Goal: Find specific page/section: Find specific page/section

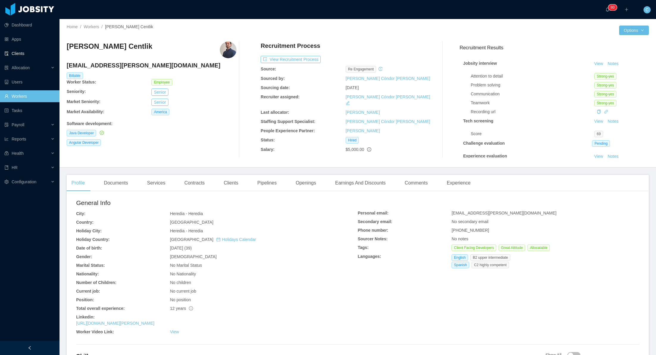
click at [21, 54] on link "Clients" at bounding box center [29, 54] width 50 height 12
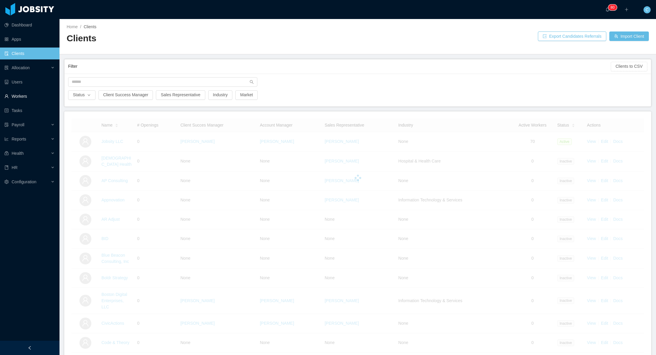
click at [23, 97] on link "Workers" at bounding box center [29, 96] width 50 height 12
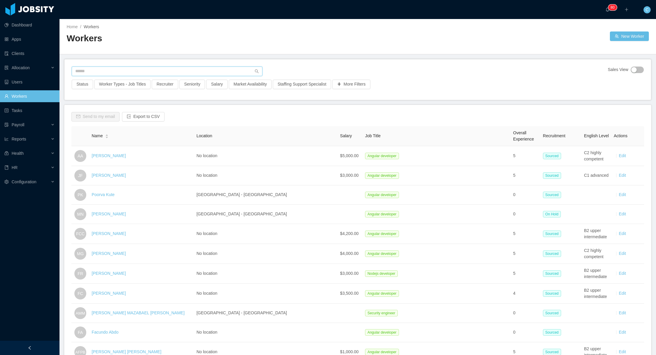
click at [125, 72] on input "text" at bounding box center [167, 72] width 191 height 10
type input "**********"
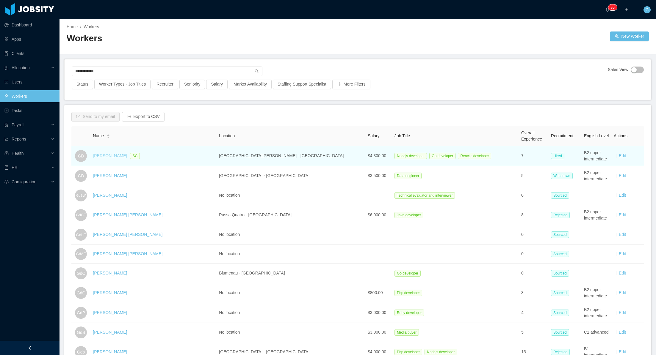
click at [113, 156] on link "[PERSON_NAME]" at bounding box center [110, 155] width 34 height 5
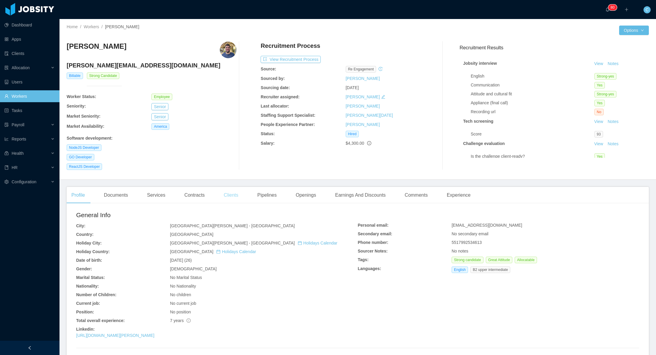
click at [230, 198] on div "Clients" at bounding box center [231, 195] width 24 height 17
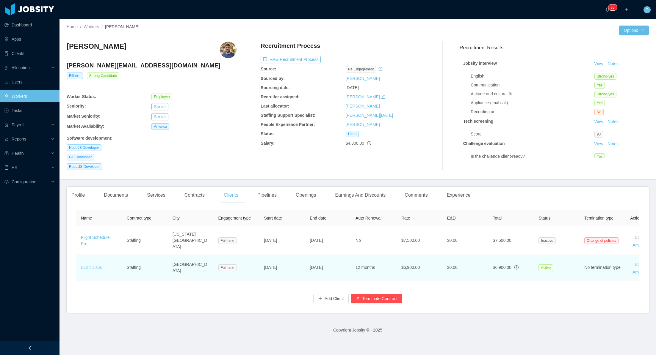
click at [89, 265] on link "BL3NDlabs" at bounding box center [91, 267] width 21 height 5
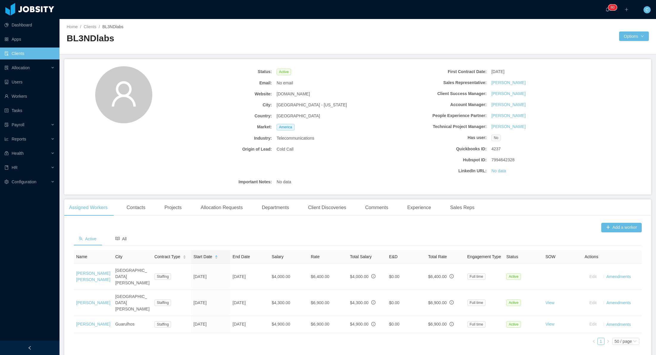
click at [89, 264] on th "Name" at bounding box center [93, 257] width 39 height 14
